Goal: Transaction & Acquisition: Purchase product/service

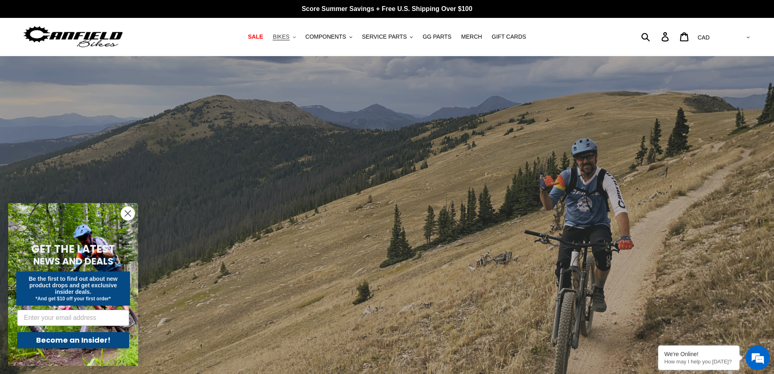
click at [298, 35] on button "BIKES .cls-1{fill:#231f20}" at bounding box center [284, 36] width 31 height 11
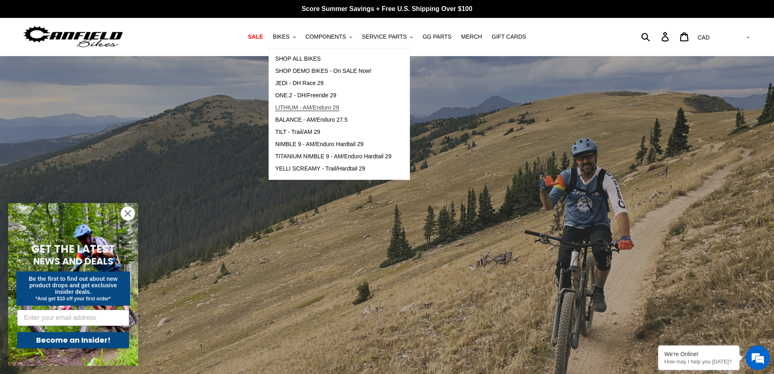
click at [337, 107] on span "LITHIUM - AM/Enduro 29" at bounding box center [307, 107] width 64 height 7
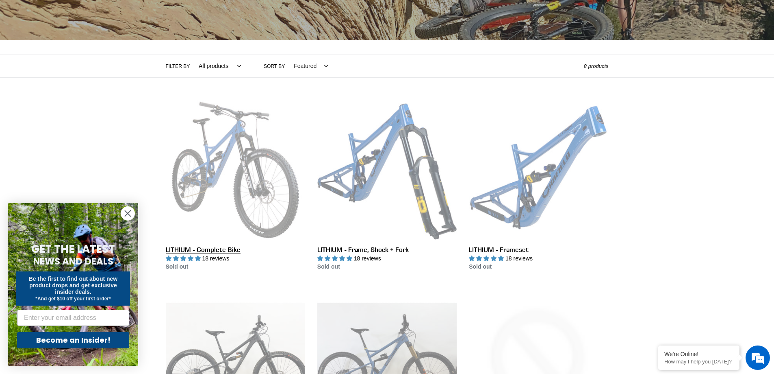
scroll to position [122, 0]
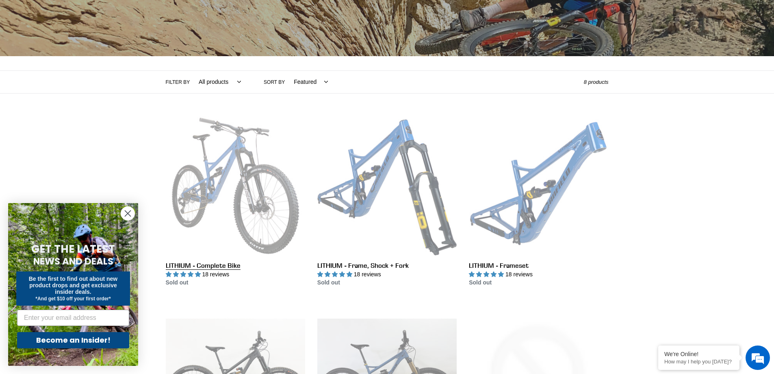
click at [219, 164] on link "LITHIUM - Complete Bike" at bounding box center [235, 201] width 139 height 171
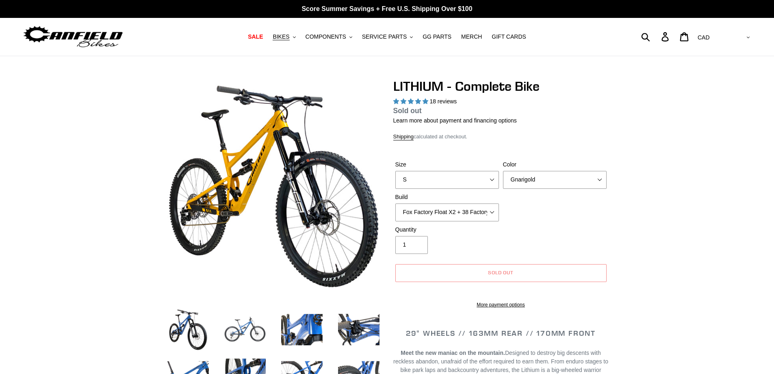
click at [250, 343] on img at bounding box center [245, 329] width 45 height 45
select select "highest-rating"
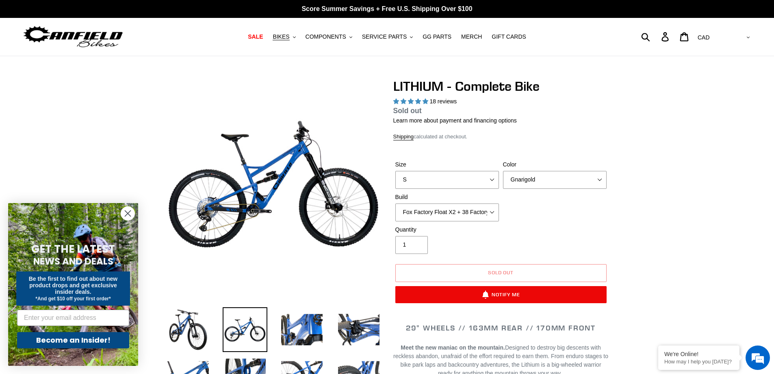
click at [122, 208] on icon "Close dialog" at bounding box center [128, 213] width 14 height 14
